Goal: Information Seeking & Learning: Find contact information

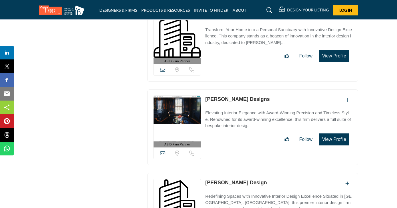
scroll to position [8339, 0]
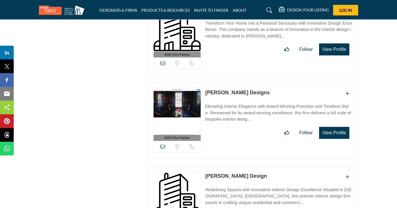
drag, startPoint x: 283, startPoint y: 51, endPoint x: 206, endPoint y: 50, distance: 76.8
click at [206, 89] on div "[PERSON_NAME] Designs" at bounding box center [278, 93] width 147 height 9
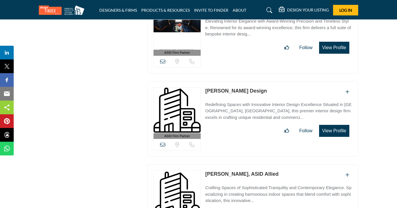
scroll to position [8430, 0]
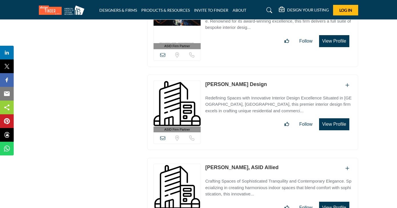
drag, startPoint x: 275, startPoint y: 40, endPoint x: 204, endPoint y: 42, distance: 71.4
click at [204, 75] on div "ASID Firm Partner ASID Firm Partners are design companies with ASID-qualified i…" at bounding box center [252, 113] width 211 height 76
drag, startPoint x: 243, startPoint y: 124, endPoint x: 229, endPoint y: 124, distance: 13.7
drag, startPoint x: 206, startPoint y: 124, endPoint x: 238, endPoint y: 124, distance: 31.4
click at [238, 158] on div "Sorry, but we don't have a location for this listing" at bounding box center [252, 193] width 211 height 70
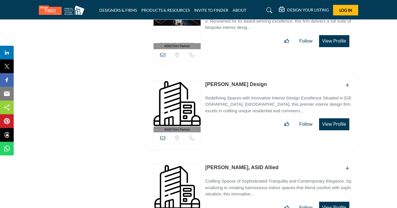
click at [238, 164] on link "[PERSON_NAME], ASID Allied" at bounding box center [241, 167] width 73 height 6
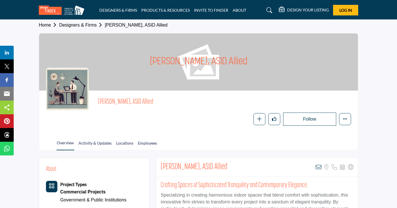
scroll to position [-1, 0]
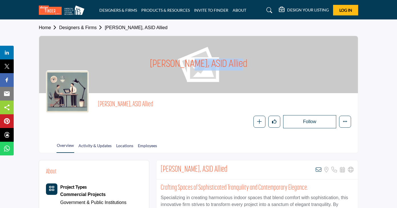
drag, startPoint x: 206, startPoint y: 67, endPoint x: 145, endPoint y: 67, distance: 60.8
click at [145, 67] on div "[PERSON_NAME], ASID Allied" at bounding box center [198, 64] width 319 height 57
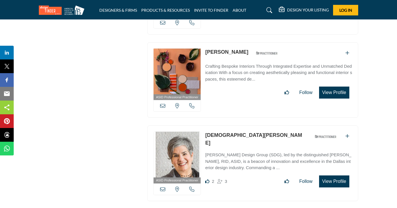
scroll to position [3489, 0]
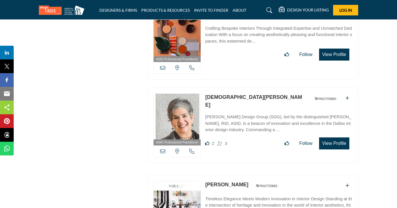
drag, startPoint x: 249, startPoint y: 80, endPoint x: 206, endPoint y: 80, distance: 42.8
click at [206, 93] on div "[DEMOGRAPHIC_DATA][PERSON_NAME] ASID Qualified Practitioner who validates work …" at bounding box center [272, 100] width 134 height 15
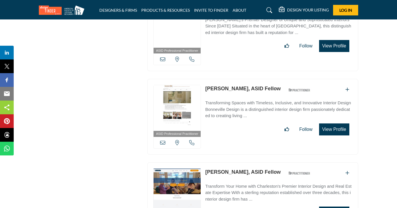
scroll to position [6095, 0]
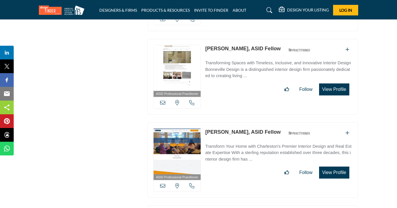
drag, startPoint x: 206, startPoint y: 99, endPoint x: 235, endPoint y: 102, distance: 29.1
click at [235, 122] on div "ASID Professional Practitioner ASID Professional Practitioners have successfull…" at bounding box center [252, 160] width 211 height 76
click at [240, 83] on div "ASID Professional Practitioner ASID Professional Practitioners have successfull…" at bounding box center [252, 77] width 211 height 76
drag, startPoint x: 203, startPoint y: 99, endPoint x: 236, endPoint y: 102, distance: 32.7
click at [236, 122] on div "ASID Professional Practitioner ASID Professional Practitioners have successfull…" at bounding box center [252, 160] width 211 height 76
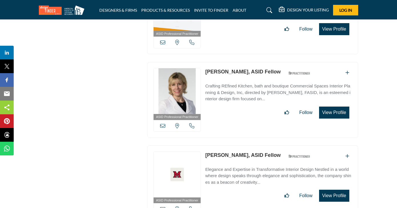
scroll to position [6242, 0]
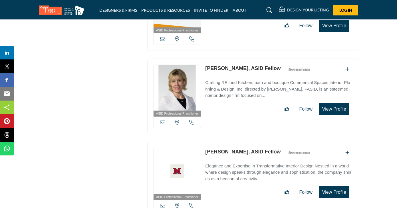
drag, startPoint x: 247, startPoint y: 40, endPoint x: 214, endPoint y: 39, distance: 33.7
drag, startPoint x: 204, startPoint y: 37, endPoint x: 242, endPoint y: 38, distance: 37.4
click at [242, 59] on div "ASID Professional Practitioner ASID Professional Practitioners have successfull…" at bounding box center [252, 97] width 211 height 76
